Goal: Task Accomplishment & Management: Use online tool/utility

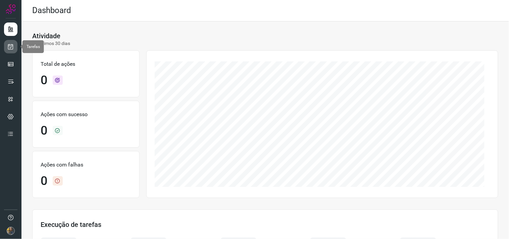
click at [7, 45] on icon at bounding box center [10, 46] width 7 height 7
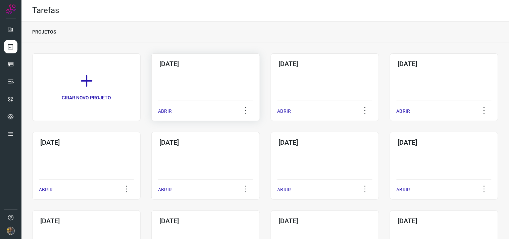
click at [202, 77] on div "09/10/2025 ABRIR" at bounding box center [205, 87] width 108 height 68
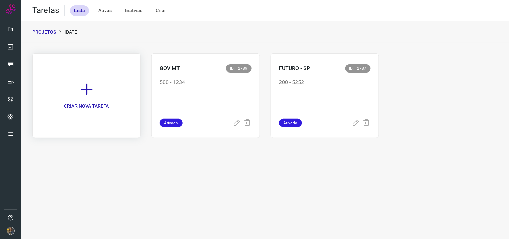
click at [112, 86] on link "CRIAR NOVA TAREFA" at bounding box center [86, 95] width 108 height 85
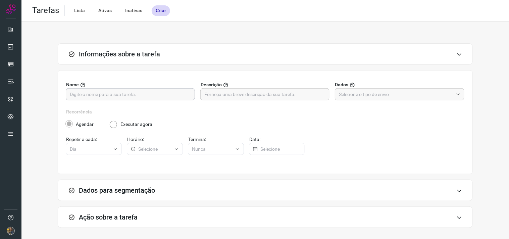
click at [122, 96] on input "text" at bounding box center [130, 94] width 121 height 11
type input "GOV MT"
click at [246, 101] on div "Nome GOV MT Descrição Dados" at bounding box center [265, 94] width 398 height 27
click at [248, 97] on input "text" at bounding box center [264, 94] width 121 height 11
click at [274, 95] on input "text" at bounding box center [264, 94] width 121 height 11
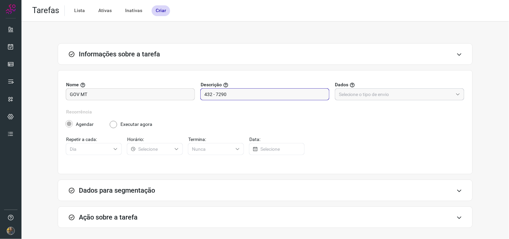
type input "432 - 7290"
click at [343, 98] on input "text" at bounding box center [396, 94] width 114 height 11
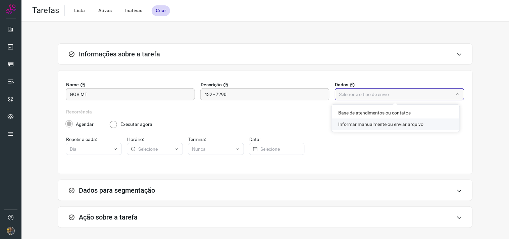
click at [344, 123] on li "Informar manualmente ou enviar arquivo" at bounding box center [396, 123] width 128 height 11
type input "Informar manualmente ou enviar arquivo"
radio input "false"
radio input "true"
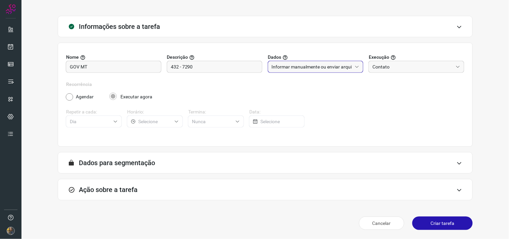
click at [310, 192] on div "Ação sobre a tarefa" at bounding box center [265, 189] width 415 height 21
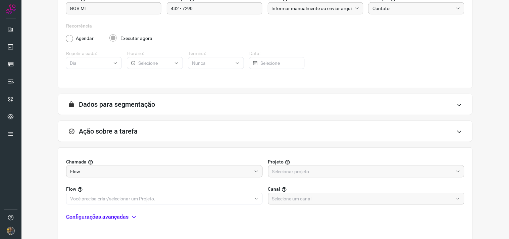
scroll to position [134, 0]
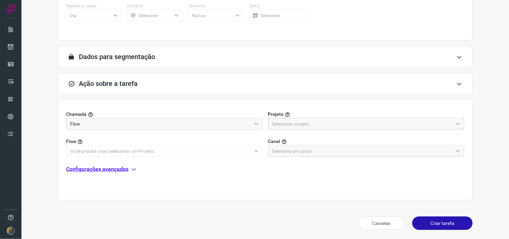
click at [334, 118] on div at bounding box center [366, 124] width 197 height 12
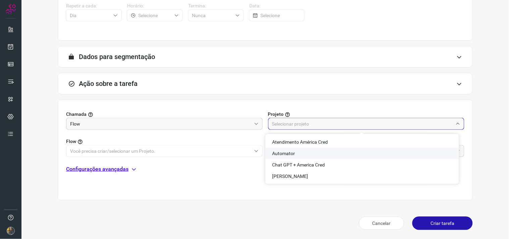
click at [292, 148] on li "Automator" at bounding box center [362, 153] width 194 height 11
type input "Automator"
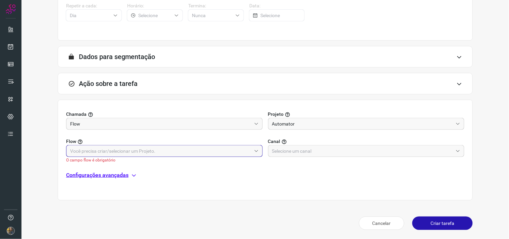
click at [216, 154] on input "text" at bounding box center [160, 150] width 181 height 11
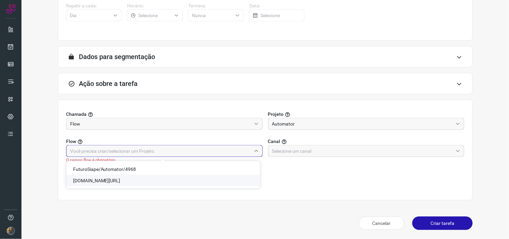
click at [120, 179] on span "Gov.MT/Automator/7290" at bounding box center [96, 180] width 47 height 5
type input "Gov.MT/Automator/7290"
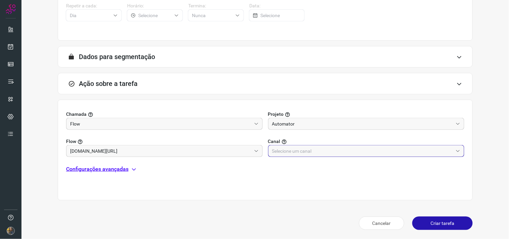
click at [286, 155] on input "text" at bounding box center [362, 150] width 181 height 11
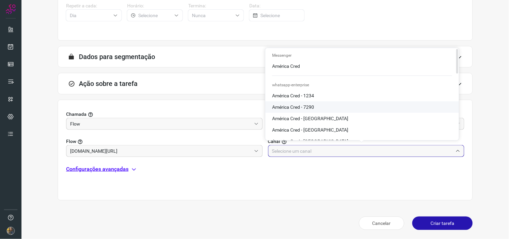
click at [297, 104] on span "América Cred - 7290" at bounding box center [293, 106] width 42 height 5
type input "América Cred - 7290"
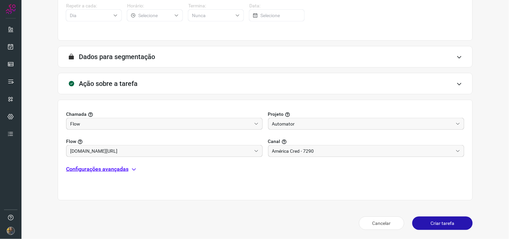
click at [438, 222] on button "Criar tarefa" at bounding box center [442, 222] width 60 height 13
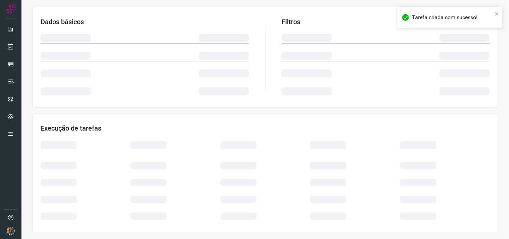
scroll to position [108, 0]
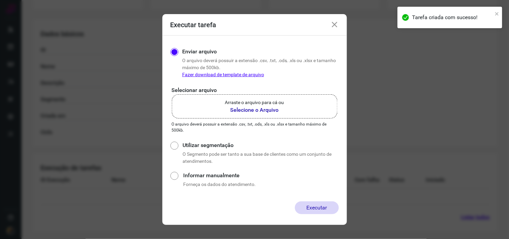
click at [240, 109] on b "Selecione o Arquivo" at bounding box center [254, 110] width 59 height 8
click at [0, 0] on input "Arraste o arquivo para cá ou Selecione o Arquivo" at bounding box center [0, 0] width 0 height 0
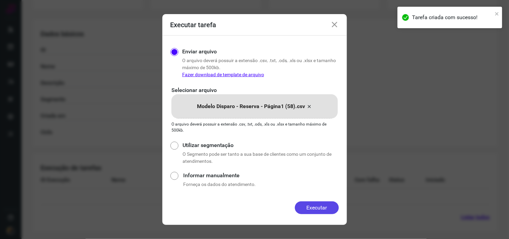
click at [315, 208] on button "Executar" at bounding box center [317, 207] width 44 height 13
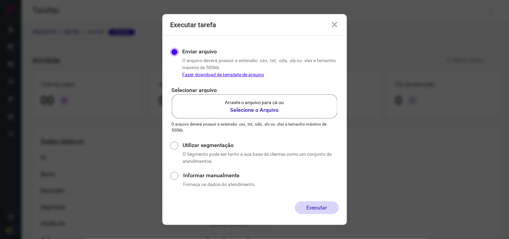
click at [332, 25] on icon at bounding box center [335, 25] width 8 height 8
click at [333, 22] on icon at bounding box center [335, 25] width 8 height 8
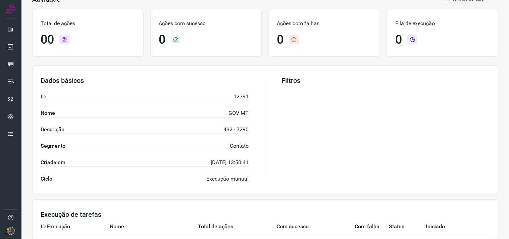
scroll to position [108, 0]
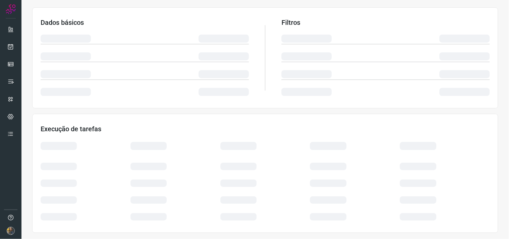
scroll to position [108, 0]
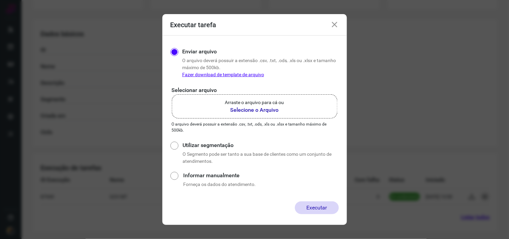
click at [334, 24] on icon at bounding box center [335, 25] width 8 height 8
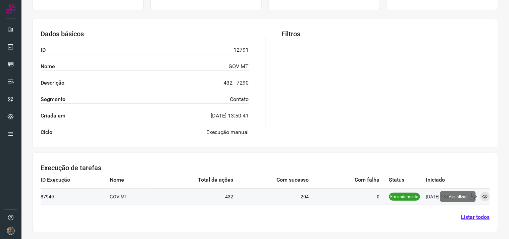
click at [482, 197] on icon at bounding box center [484, 196] width 5 height 5
